Goal: Find specific page/section: Find specific page/section

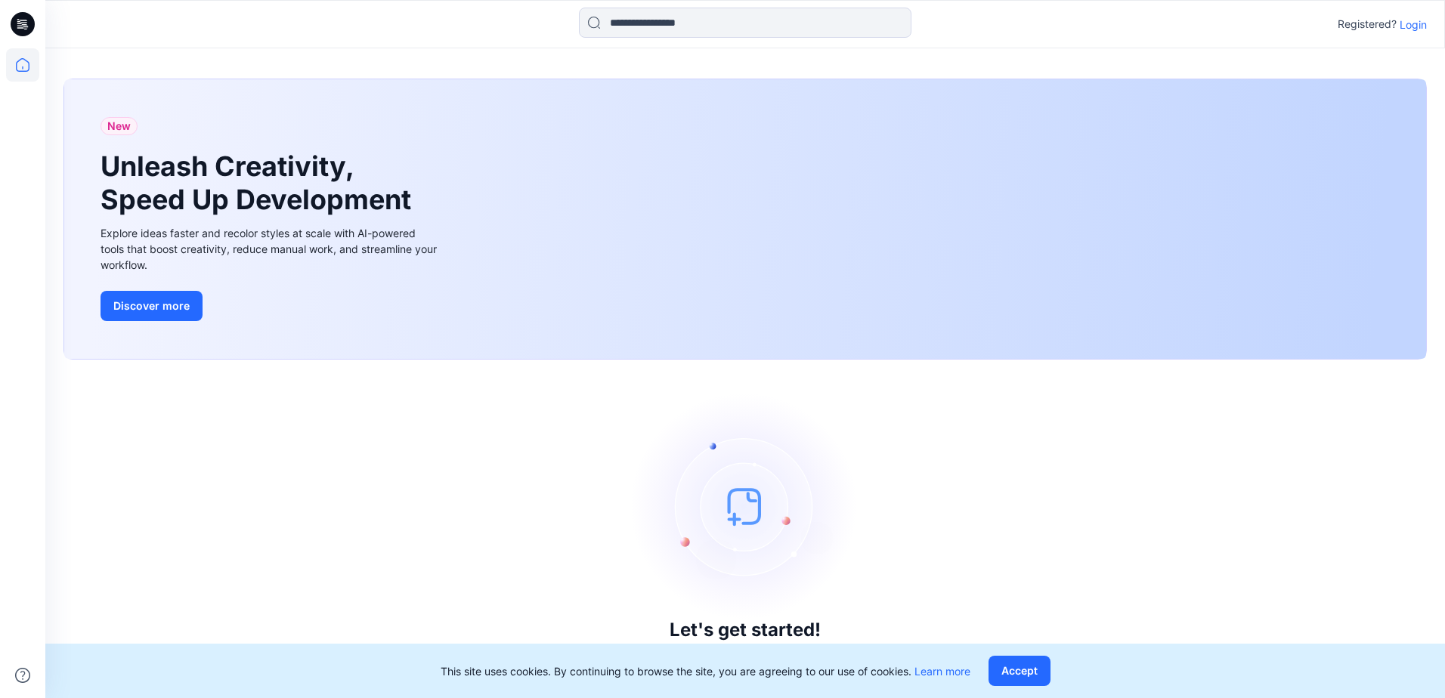
click at [1406, 30] on p "Login" at bounding box center [1413, 25] width 27 height 16
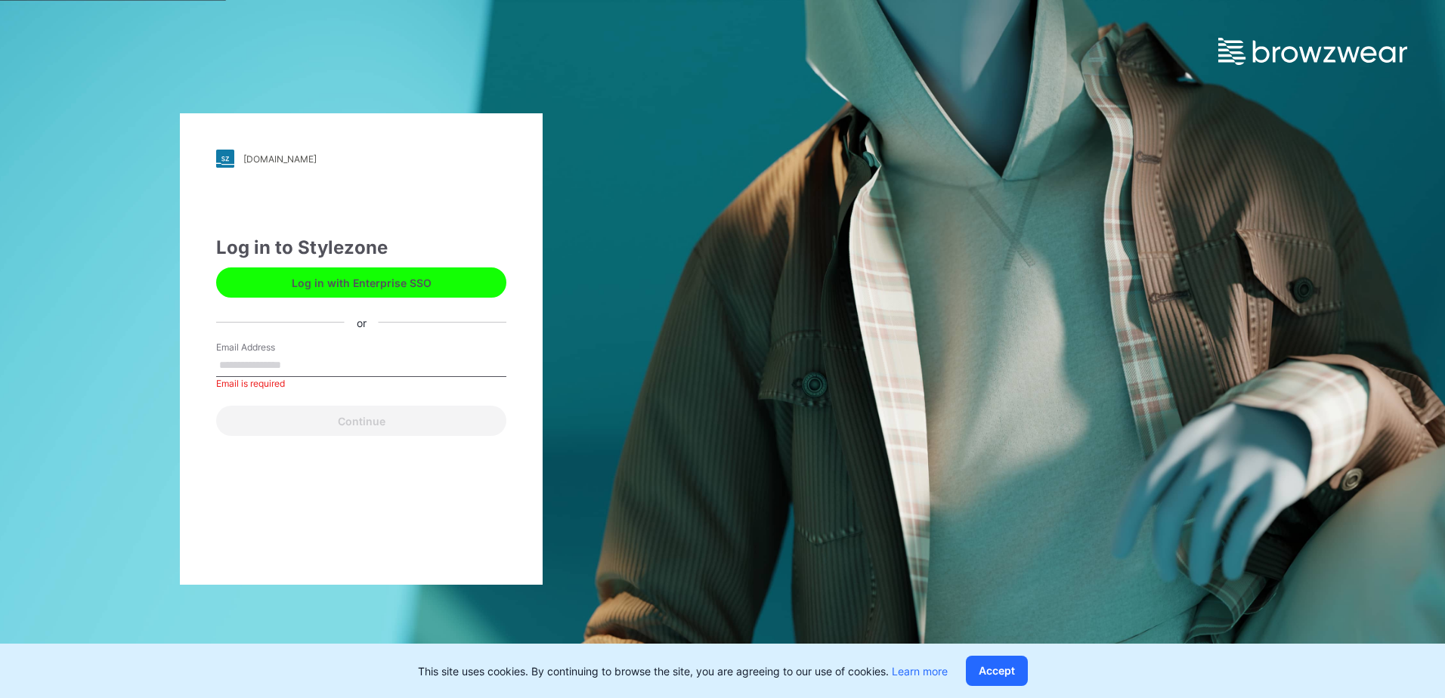
click at [282, 356] on input "Email Address" at bounding box center [361, 365] width 290 height 23
paste input "**********"
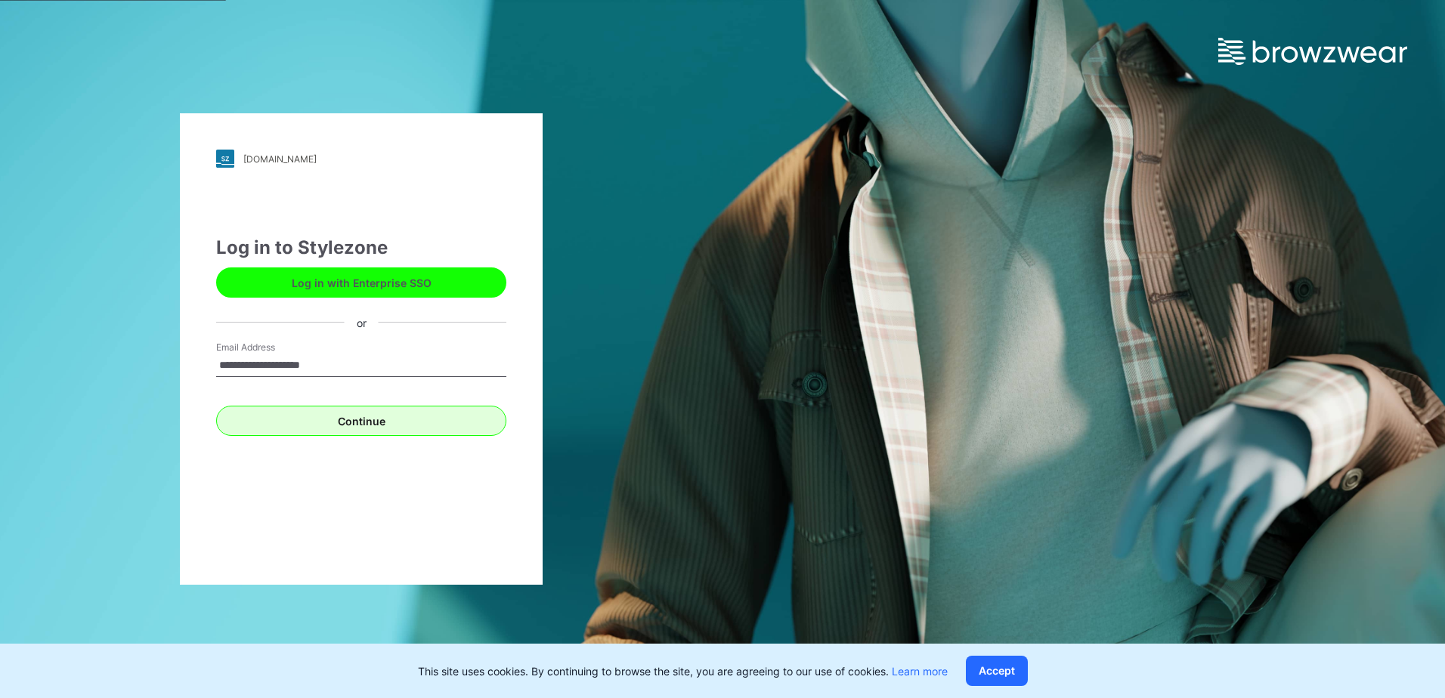
type input "**********"
click at [237, 429] on button "Continue" at bounding box center [361, 421] width 290 height 30
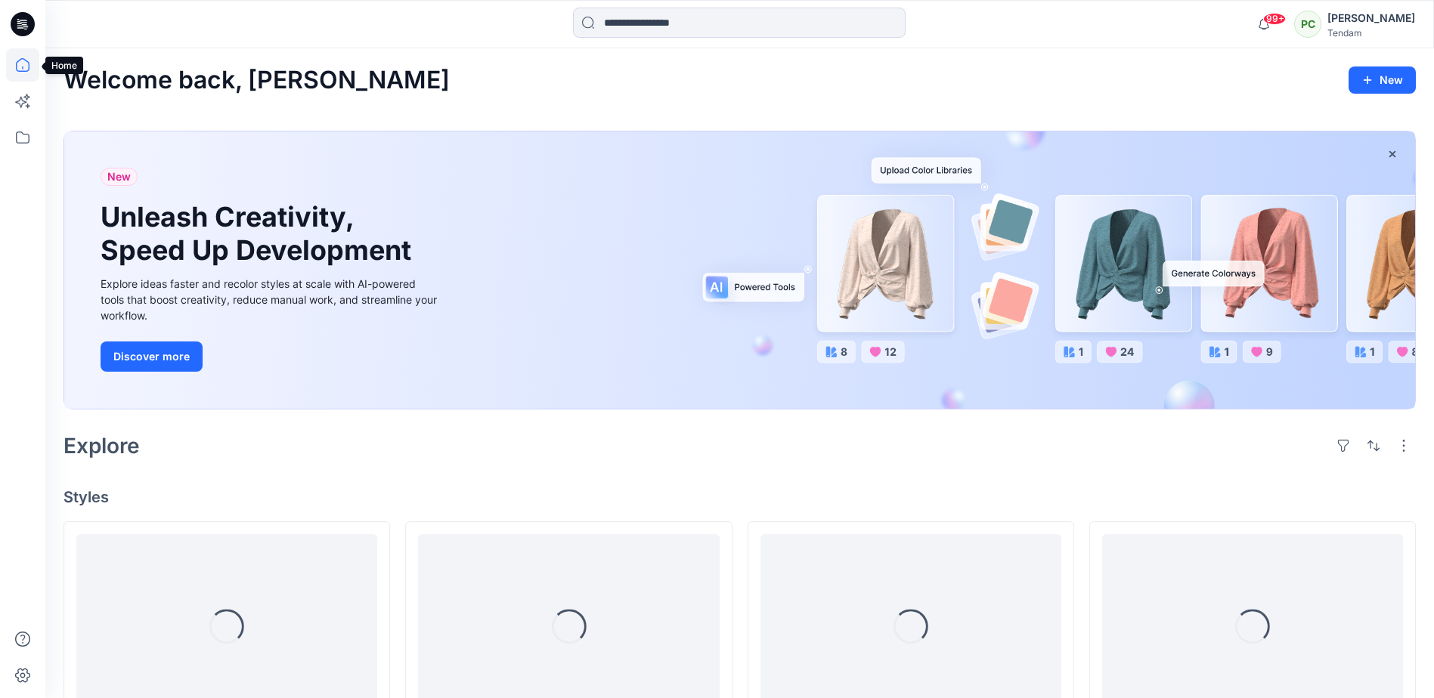
click at [34, 63] on icon at bounding box center [22, 64] width 33 height 33
click at [25, 61] on icon at bounding box center [22, 64] width 33 height 33
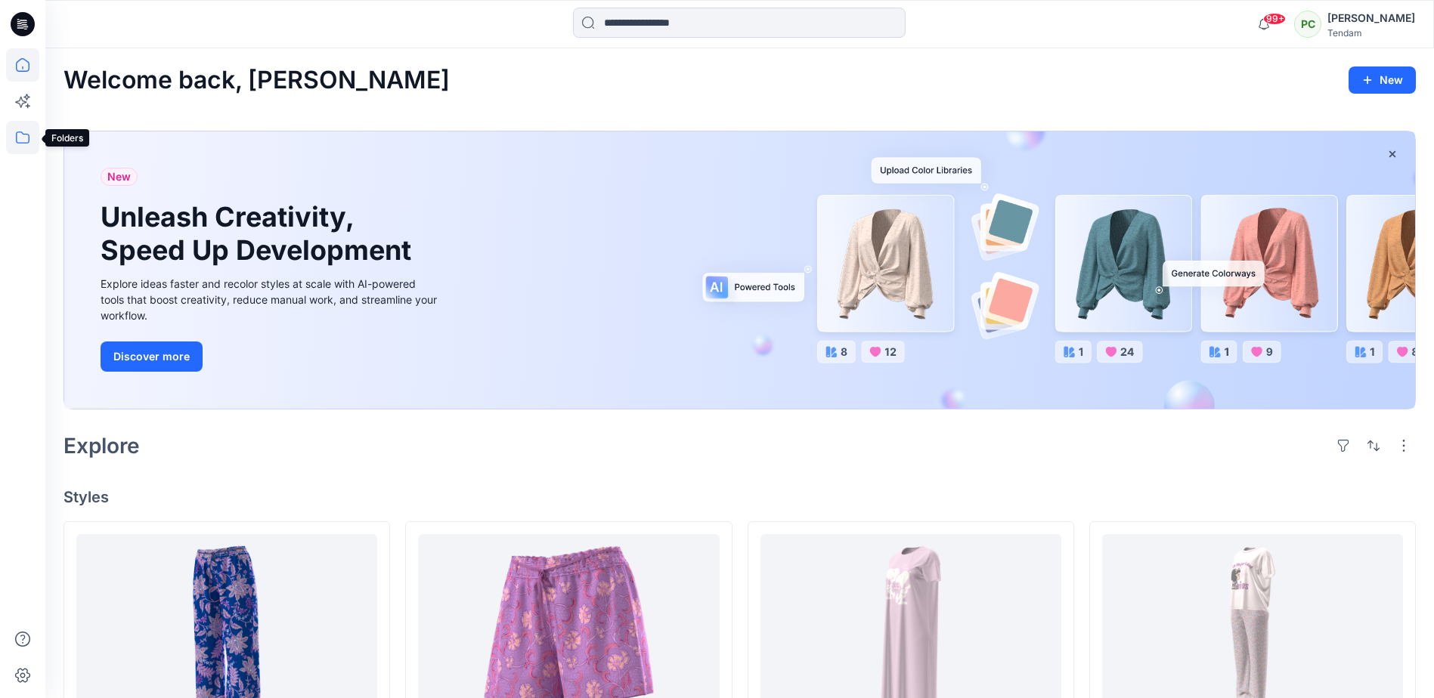
click at [23, 135] on icon at bounding box center [22, 137] width 33 height 33
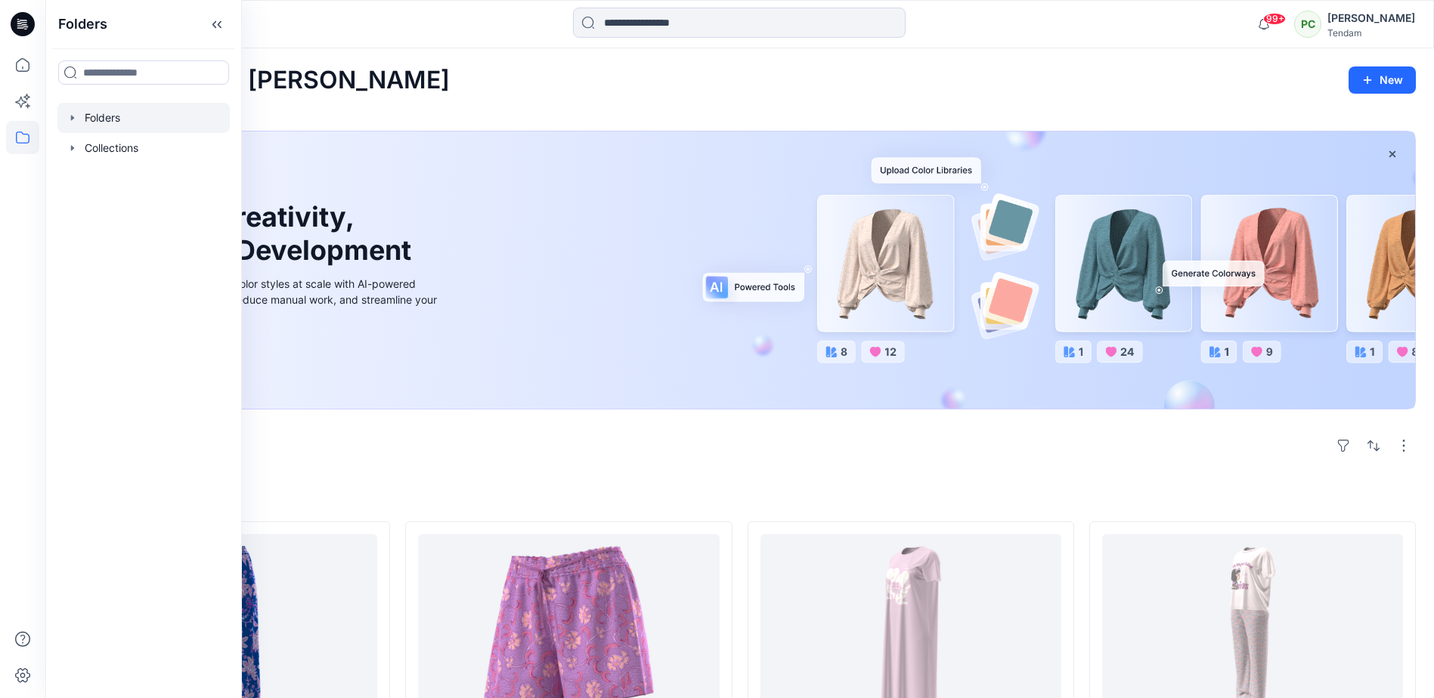
click at [94, 119] on div at bounding box center [143, 118] width 172 height 30
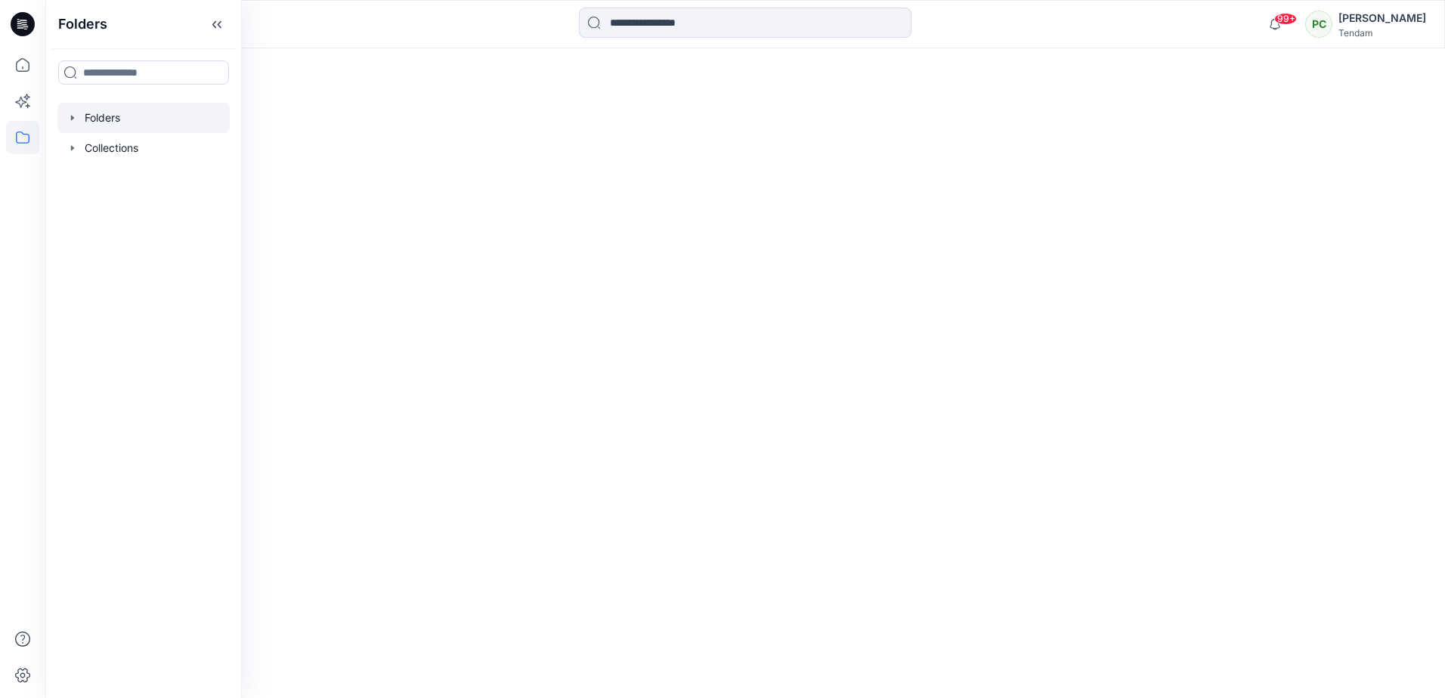
click at [80, 116] on div at bounding box center [143, 118] width 172 height 30
click at [73, 116] on icon "button" at bounding box center [73, 118] width 12 height 12
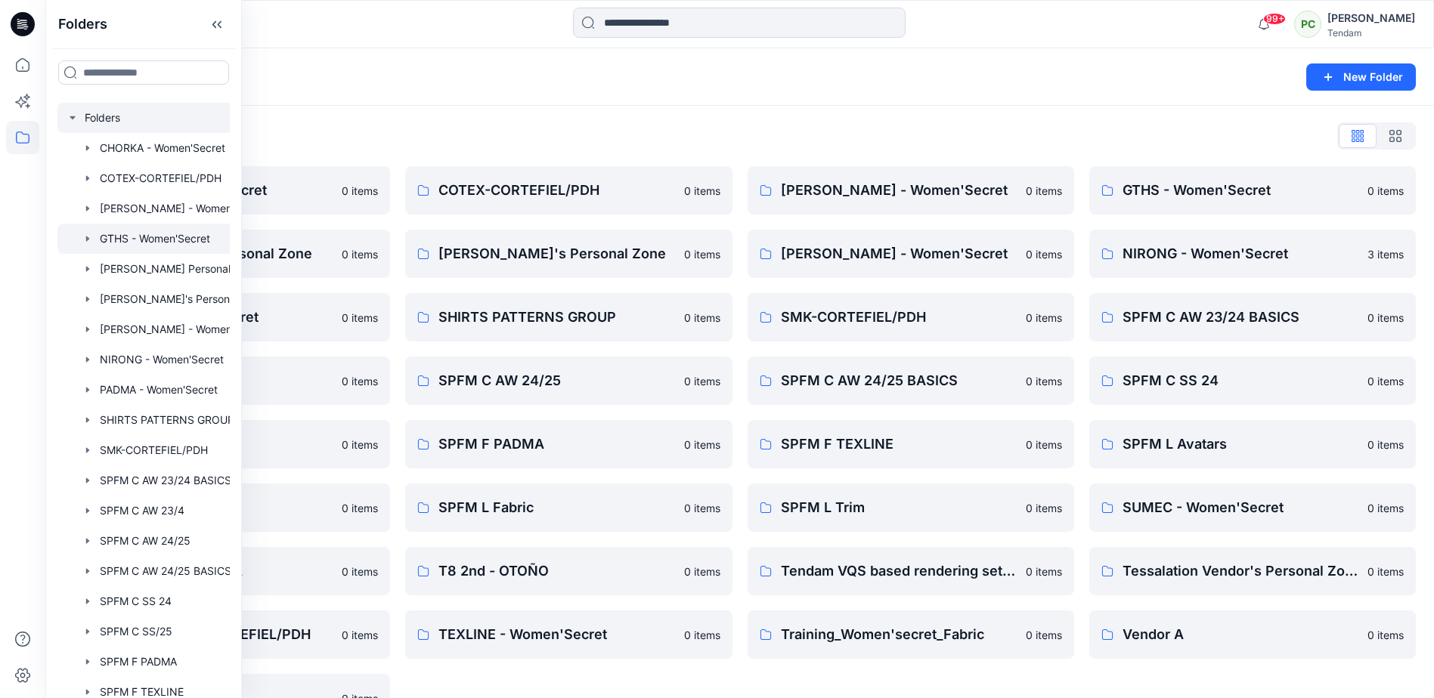
click at [130, 239] on div at bounding box center [163, 239] width 212 height 30
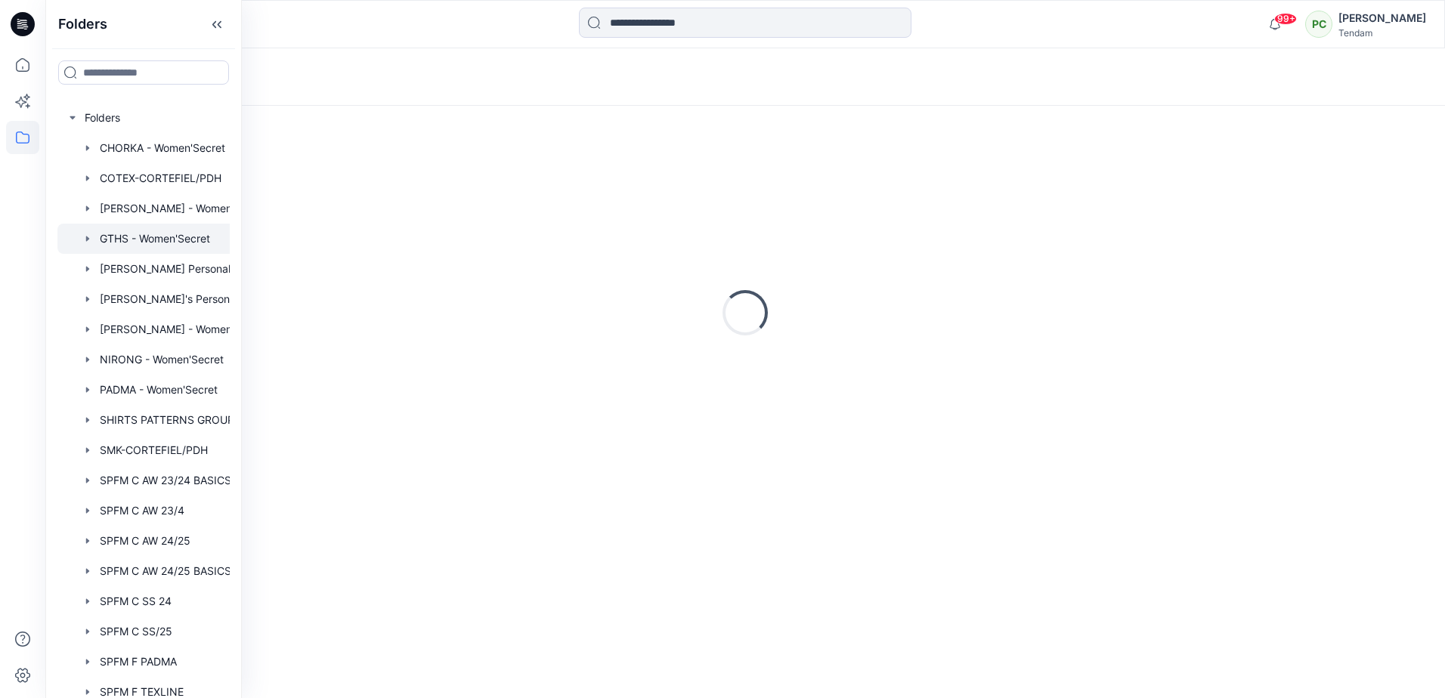
click at [654, 119] on div "Loading..." at bounding box center [745, 402] width 1400 height 593
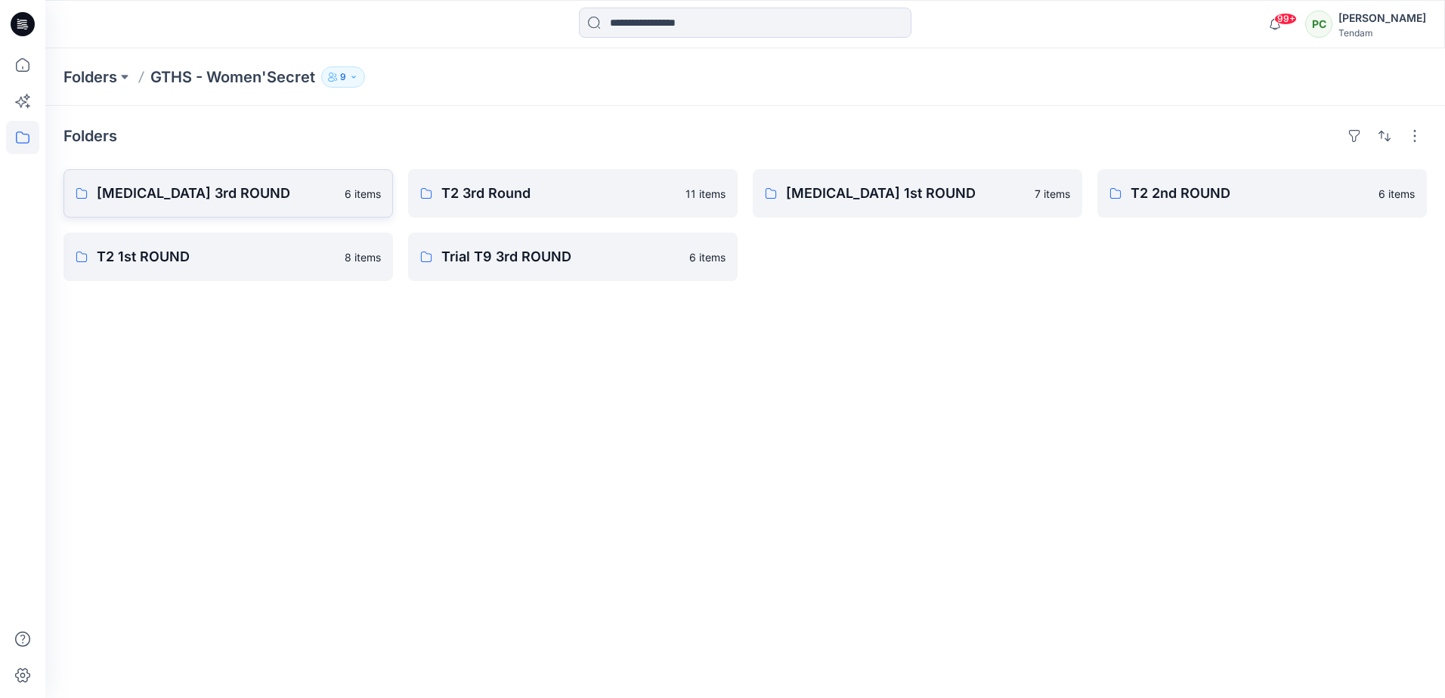
click at [227, 197] on p "T3 3rd ROUND" at bounding box center [216, 193] width 239 height 21
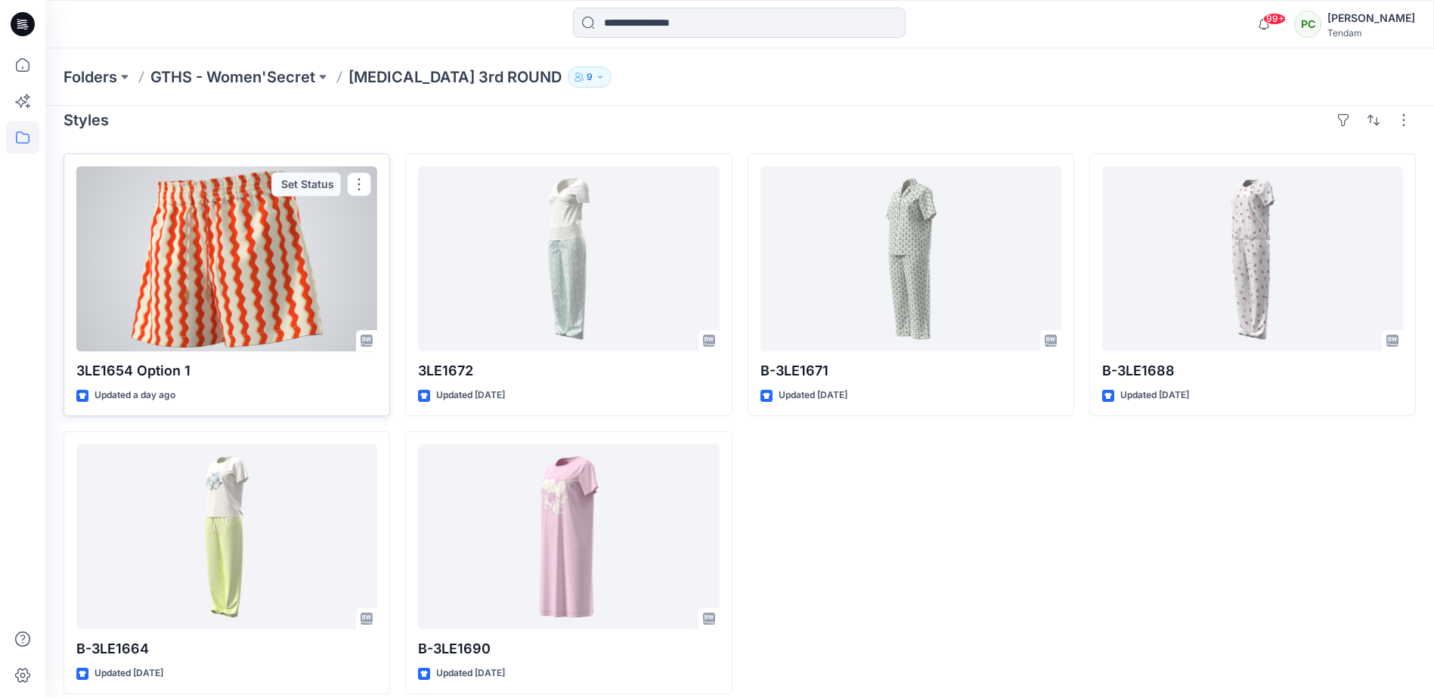
scroll to position [30, 0]
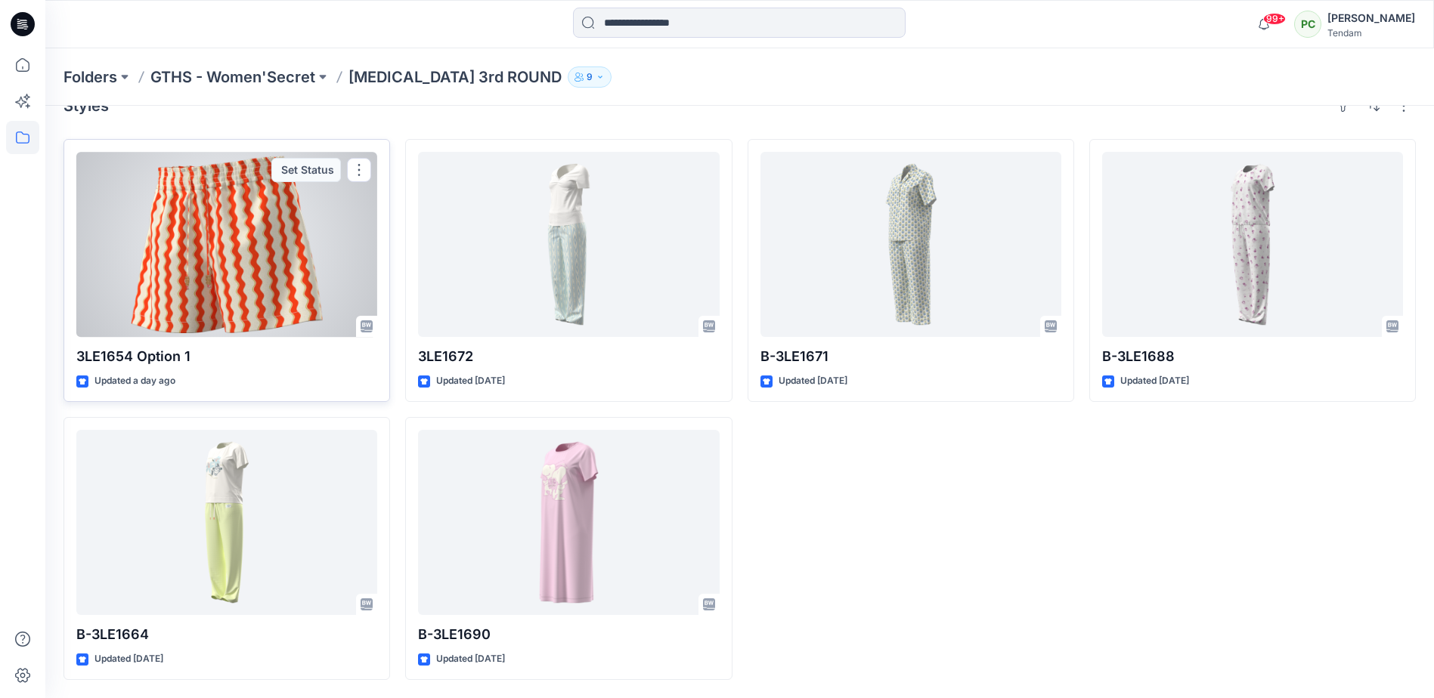
click at [260, 365] on p "3LE1654 Option 1" at bounding box center [226, 356] width 301 height 21
click at [241, 269] on div at bounding box center [226, 244] width 301 height 185
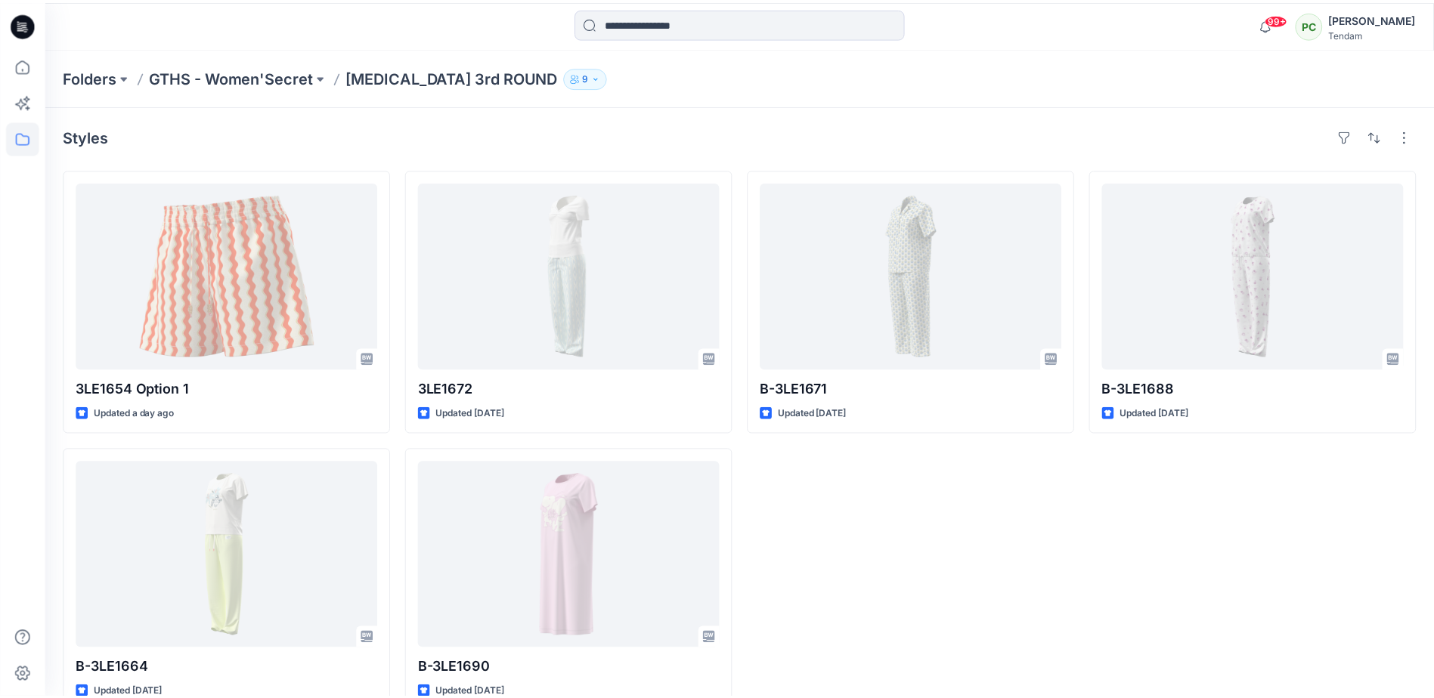
scroll to position [30, 0]
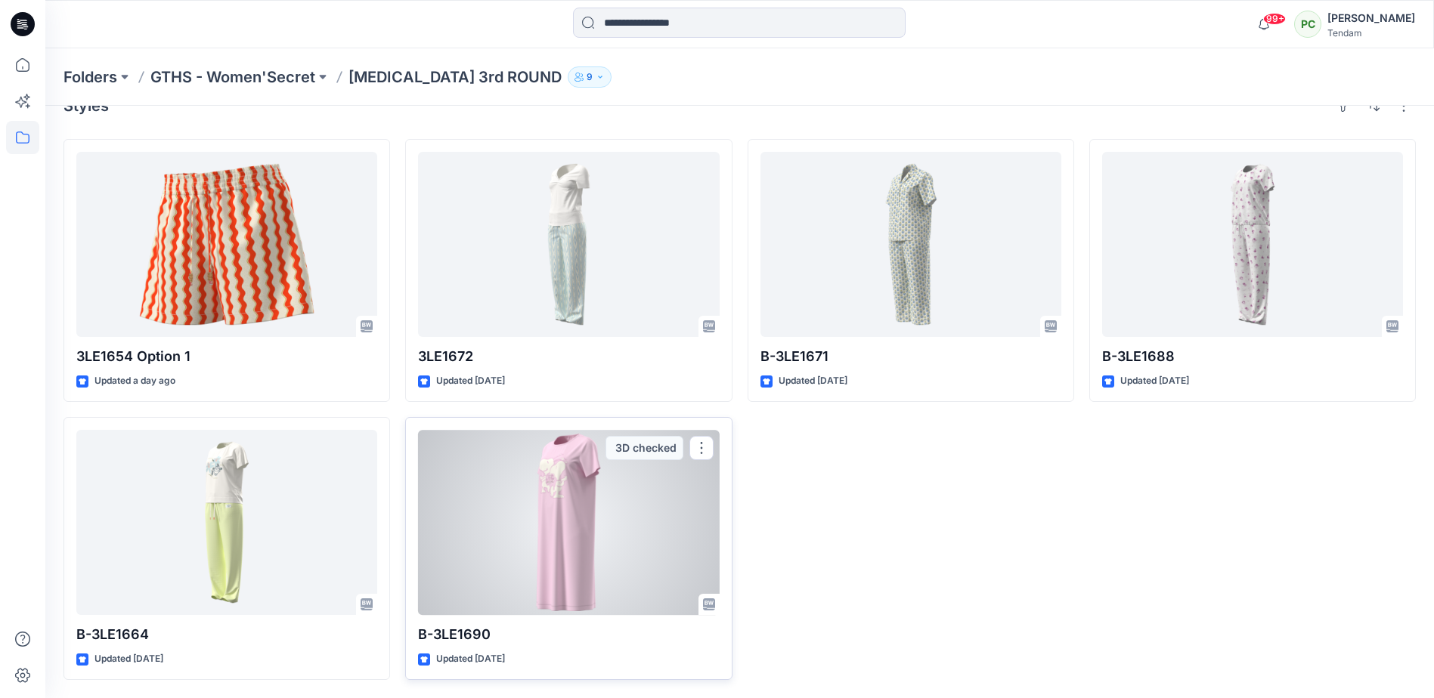
click at [559, 639] on p "B-3LE1690" at bounding box center [568, 634] width 301 height 21
click at [564, 578] on div at bounding box center [568, 522] width 301 height 185
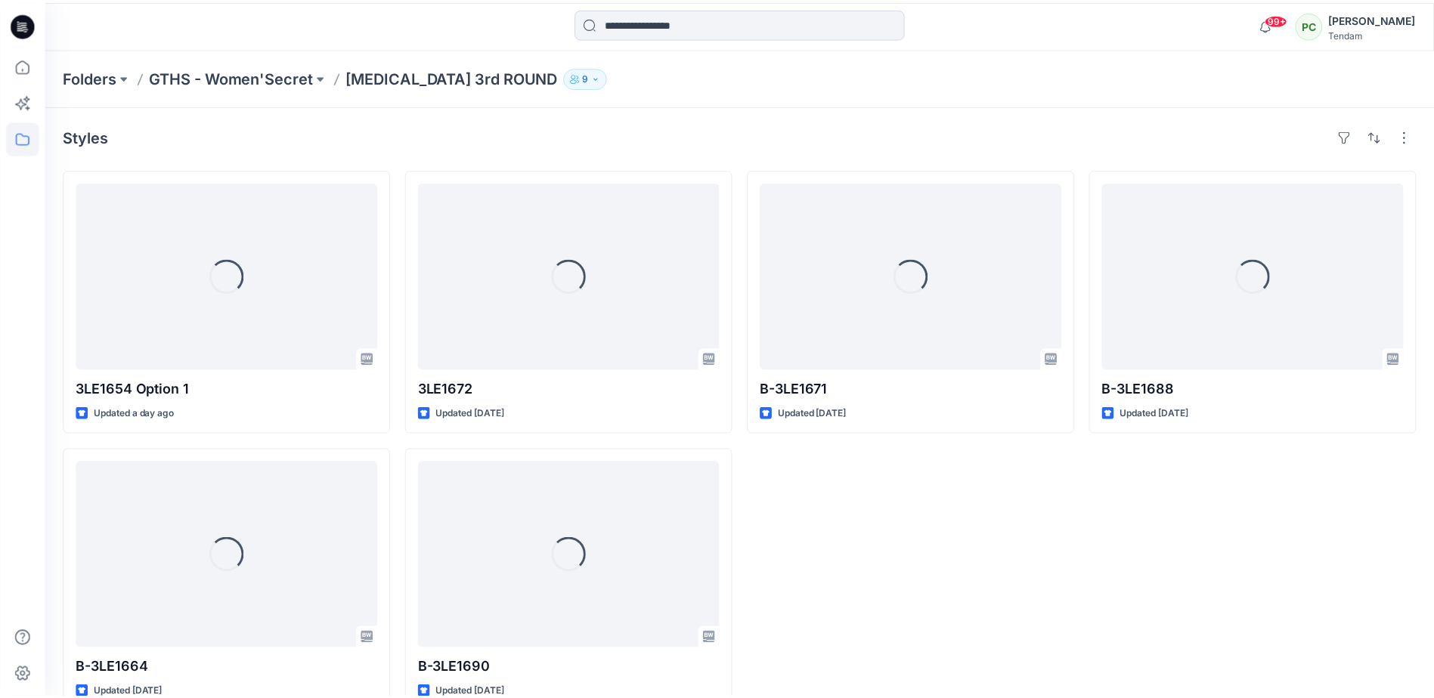
scroll to position [30, 0]
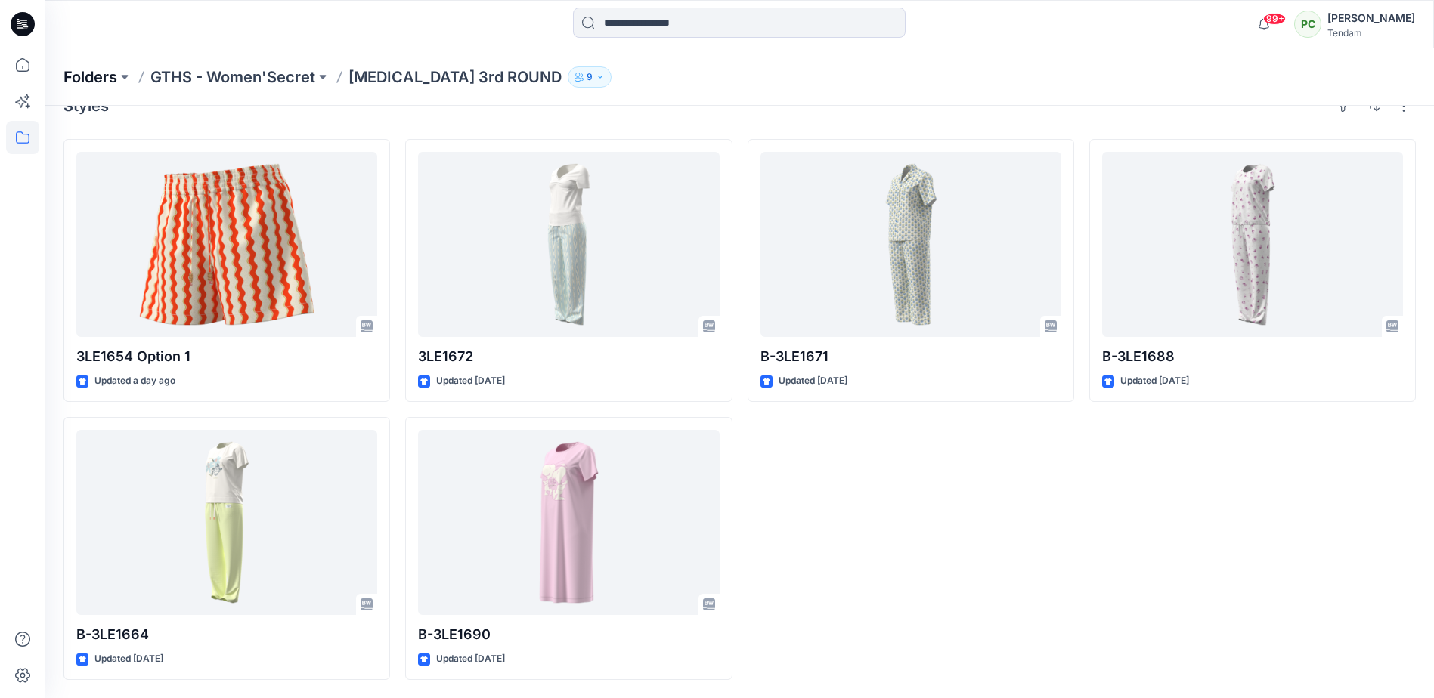
click at [94, 73] on p "Folders" at bounding box center [90, 77] width 54 height 21
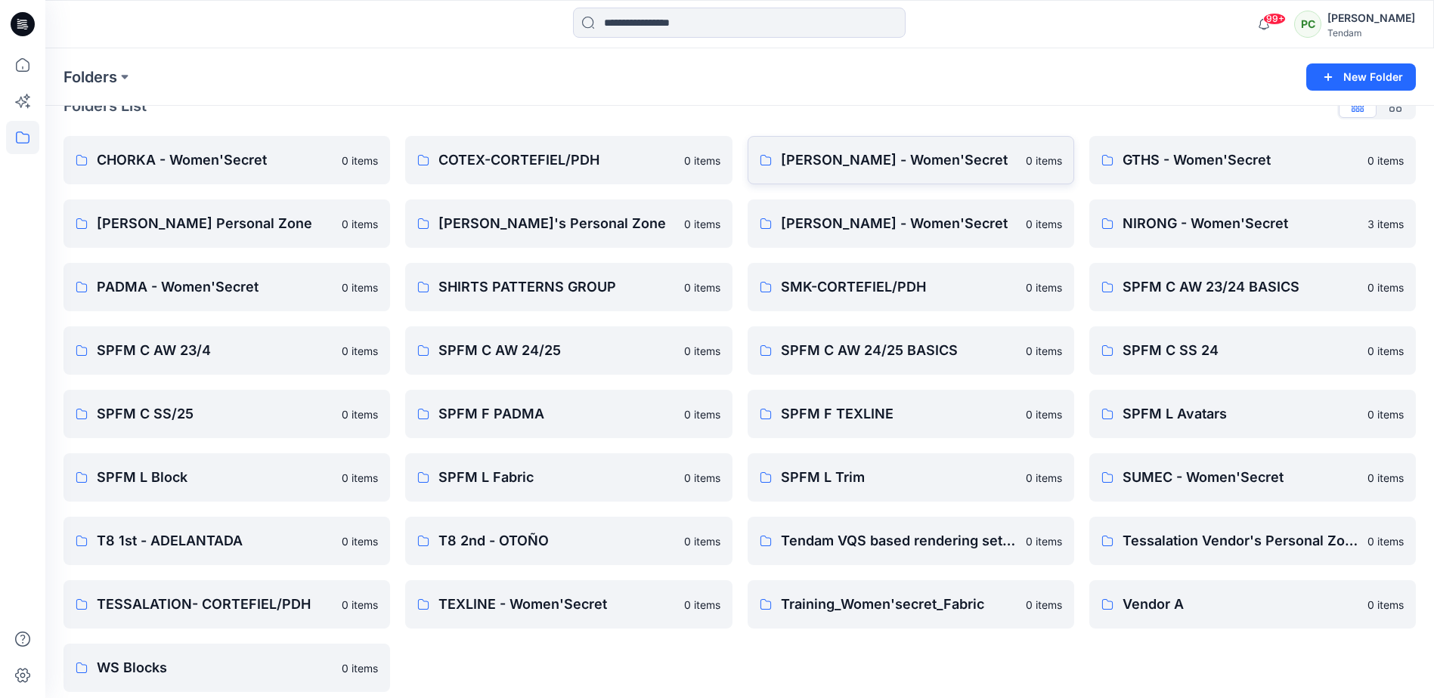
click at [891, 159] on p "DONG FANG - Women'Secret" at bounding box center [899, 160] width 236 height 21
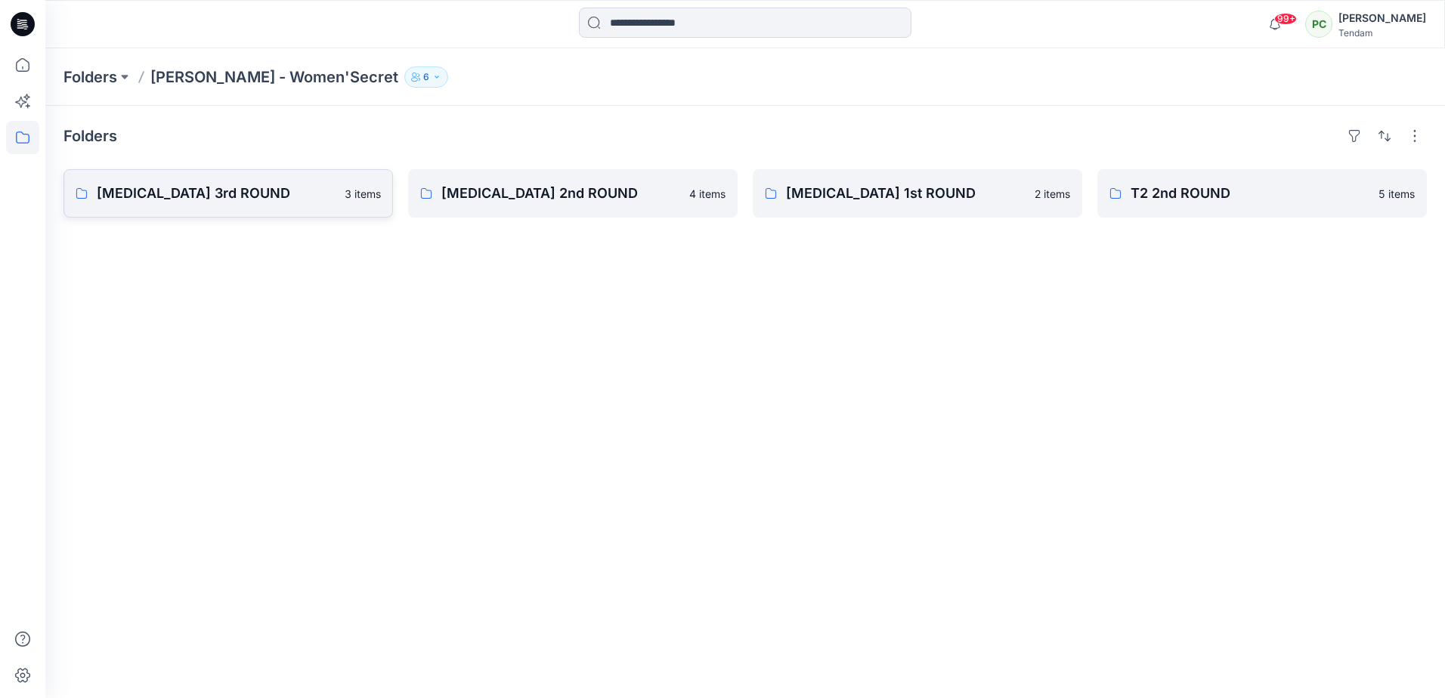
click at [257, 209] on link "T3 3rd ROUND 3 items" at bounding box center [228, 193] width 330 height 48
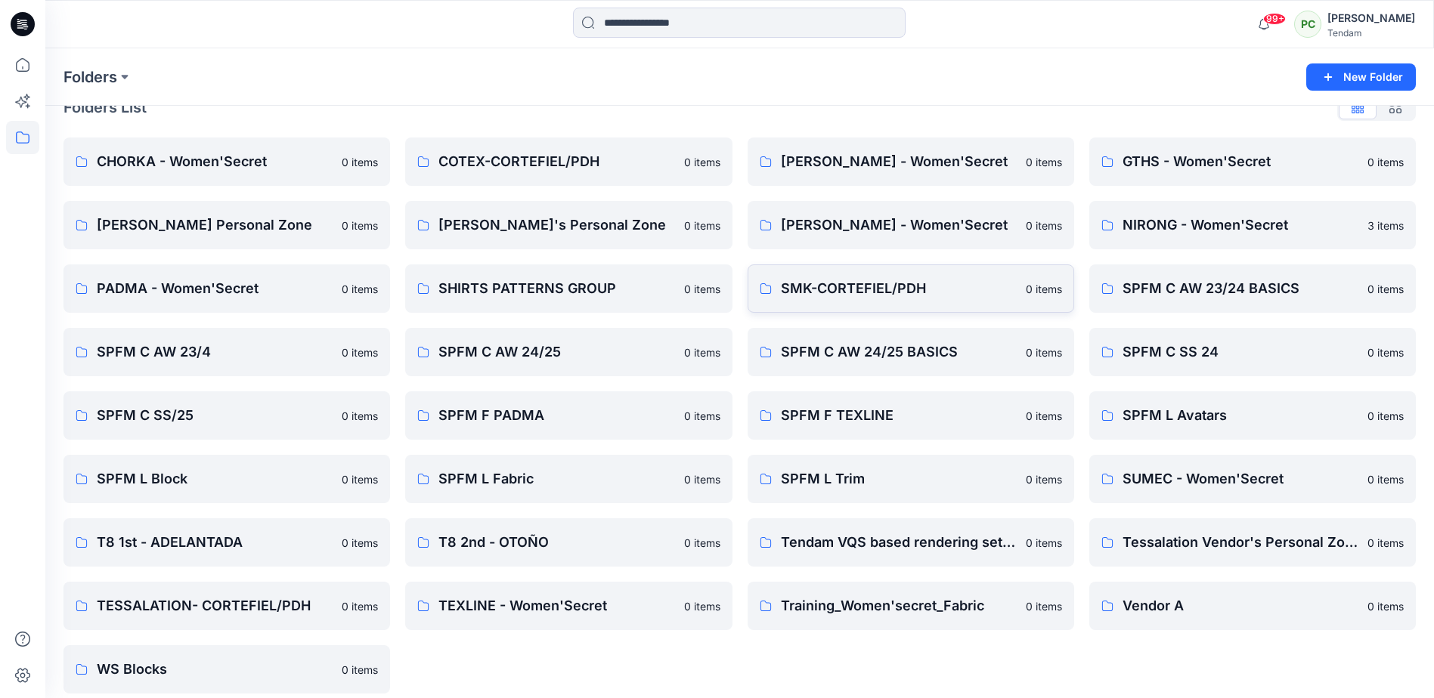
scroll to position [42, 0]
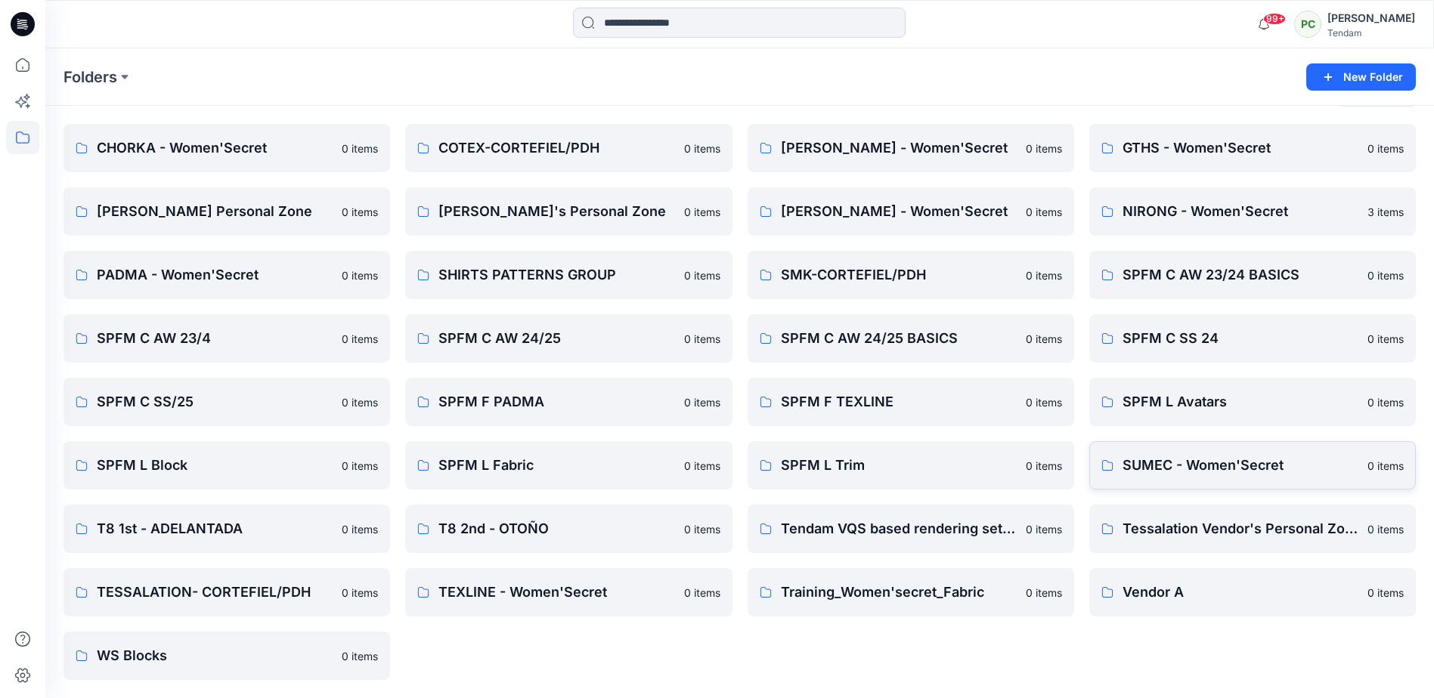
click at [1174, 455] on p "SUMEC - Women'Secret" at bounding box center [1240, 465] width 236 height 21
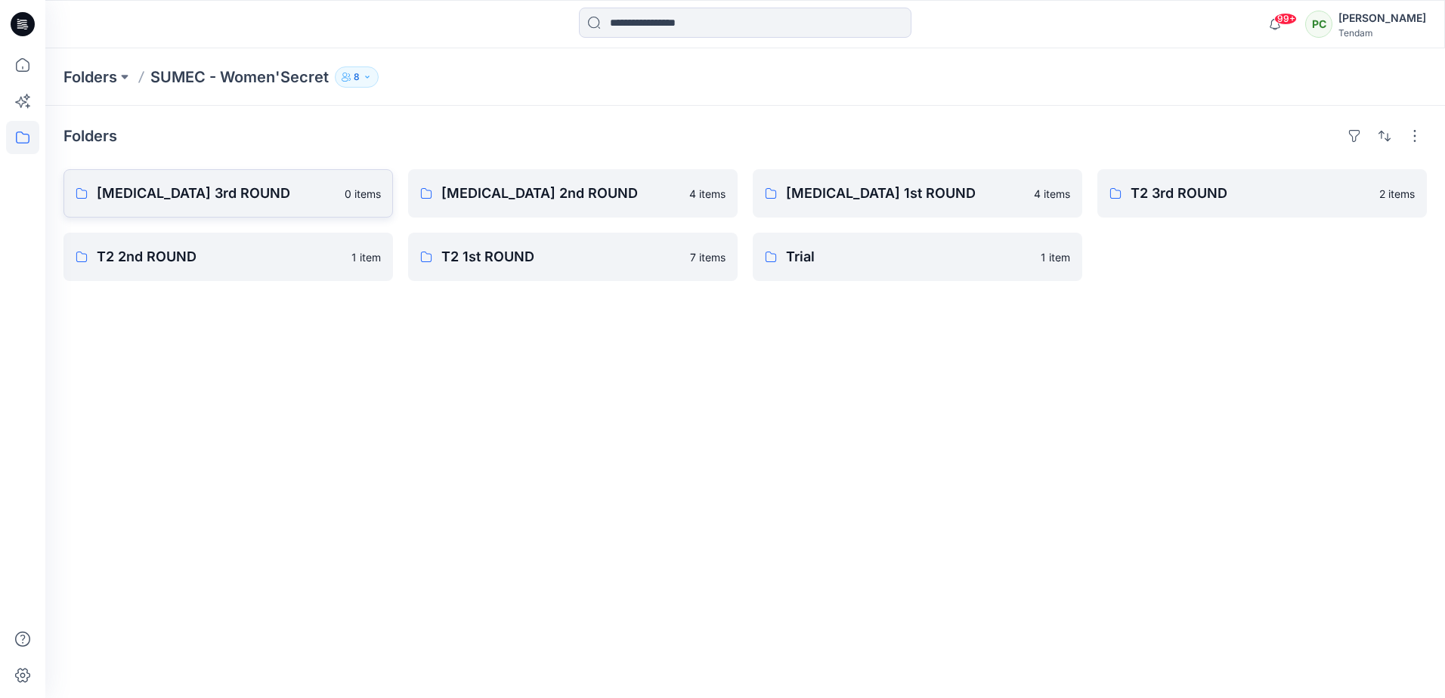
click at [164, 188] on p "T3 3rd ROUND" at bounding box center [216, 193] width 239 height 21
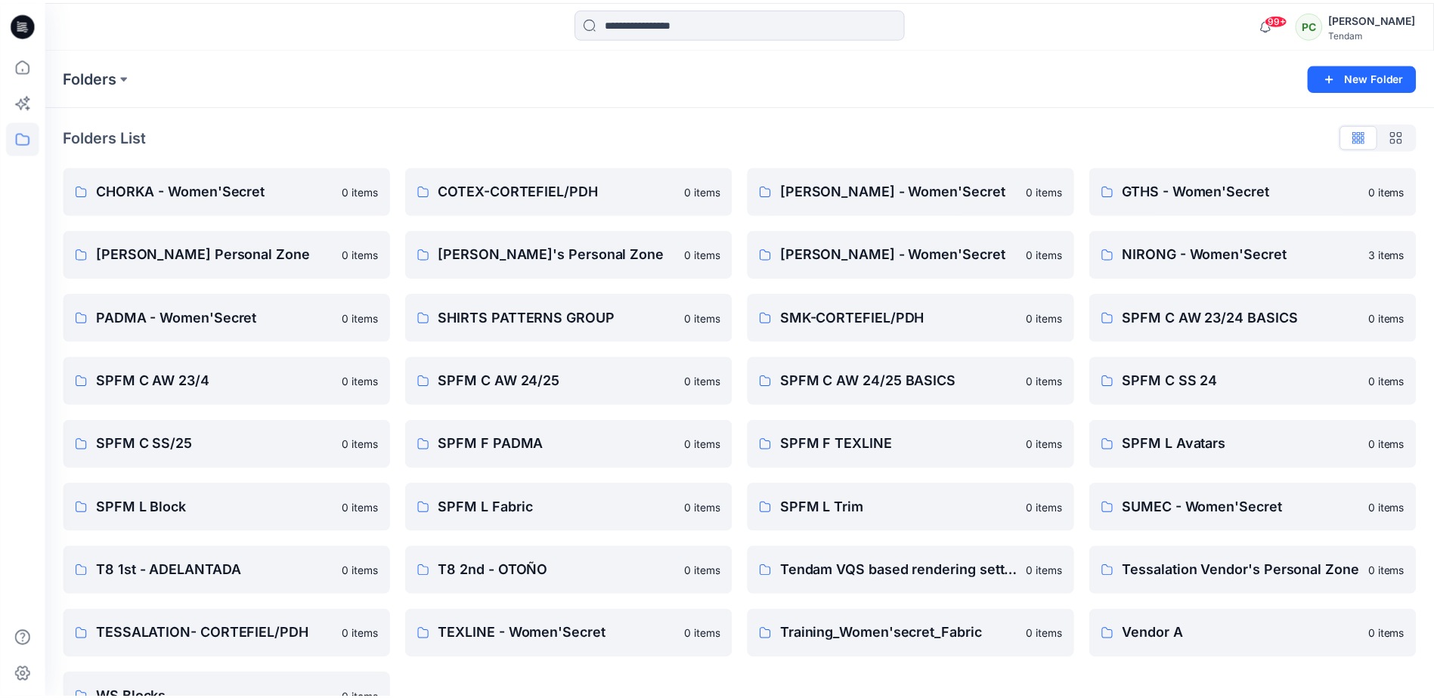
scroll to position [42, 0]
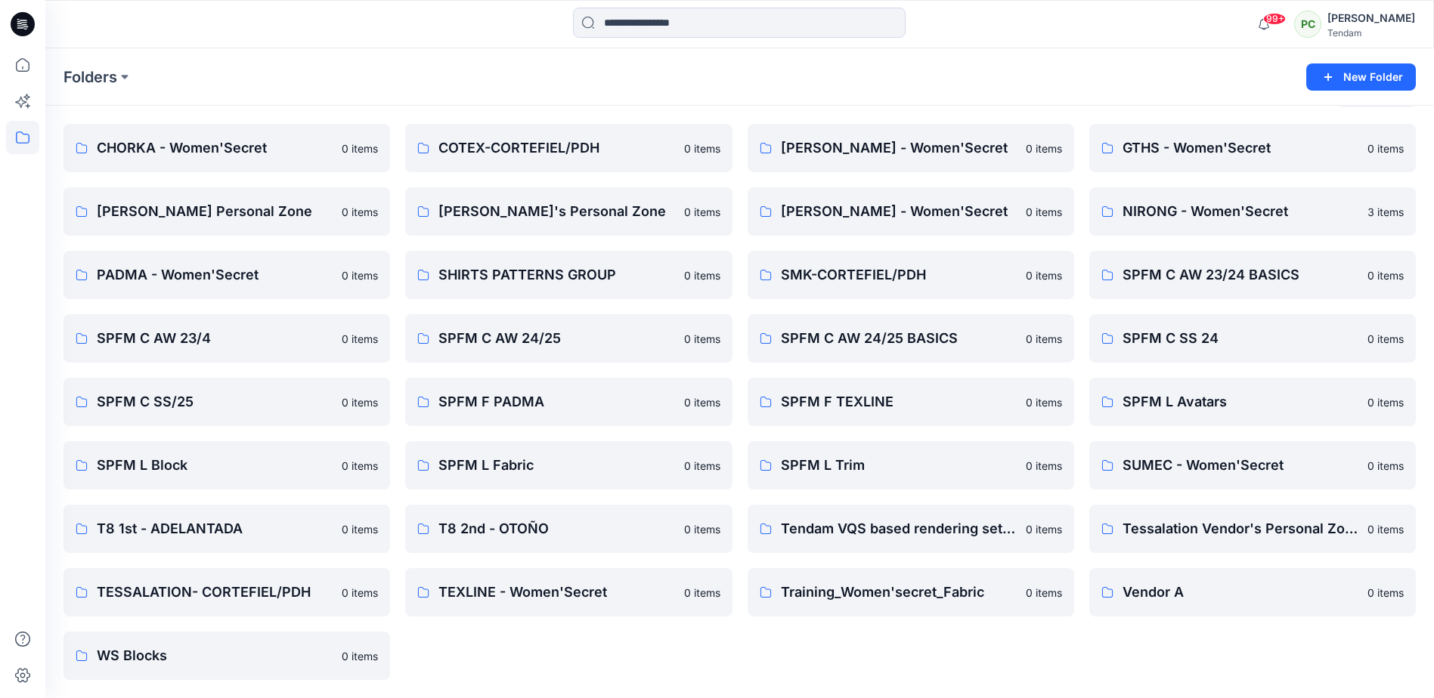
drag, startPoint x: 246, startPoint y: 17, endPoint x: 1141, endPoint y: 650, distance: 1097.0
click at [1141, 650] on div "GTHS - Women'Secret 0 items NIRONG - Women'Secret 3 items SPFM C AW 23/24 BASIC…" at bounding box center [1252, 402] width 327 height 556
click at [1154, 215] on p "NIRONG - Women'Secret" at bounding box center [1240, 211] width 236 height 21
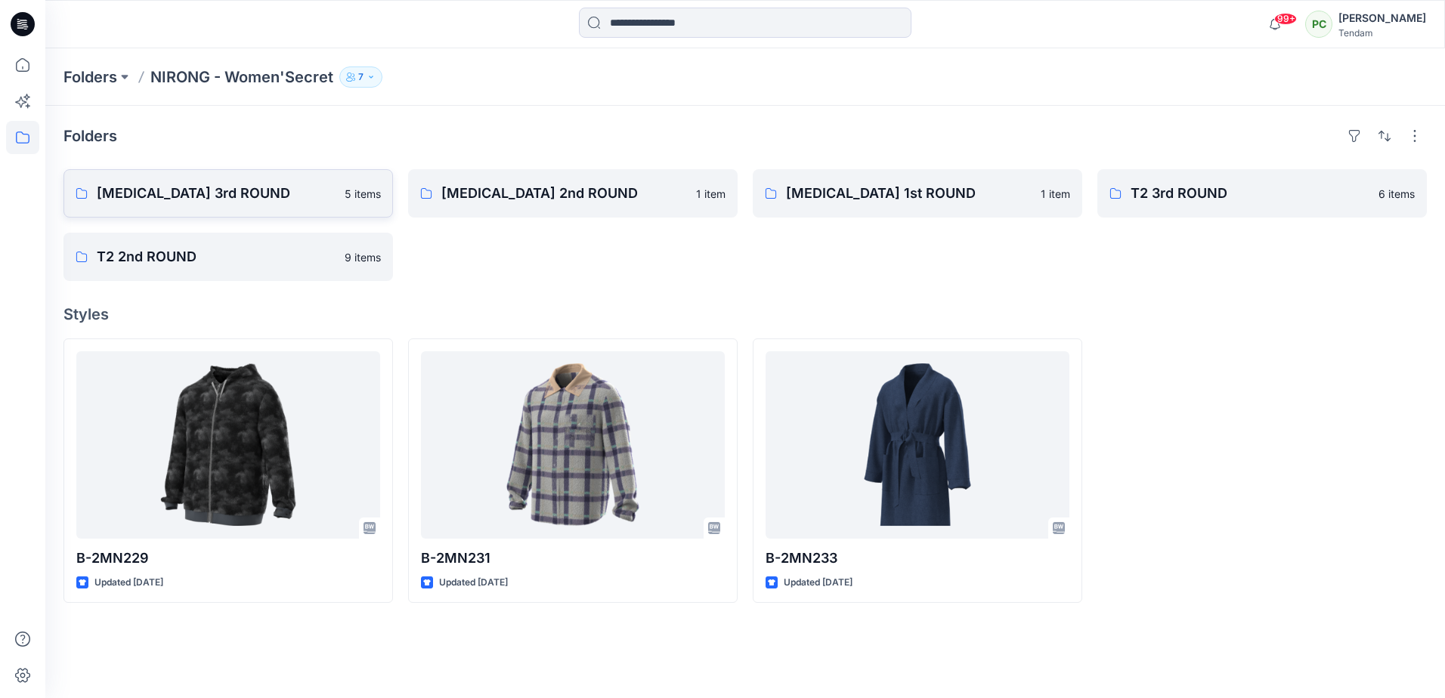
click at [255, 193] on p "T3 3rd ROUND" at bounding box center [216, 193] width 239 height 21
